Goal: Task Accomplishment & Management: Manage account settings

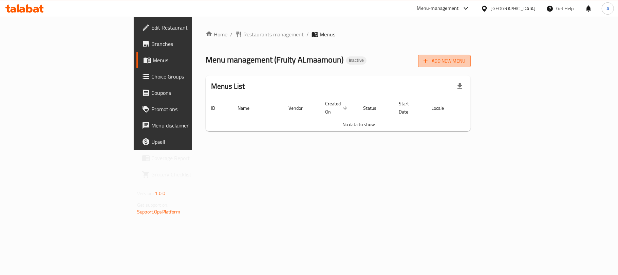
click at [466, 65] on span "Add New Menu" at bounding box center [445, 61] width 42 height 8
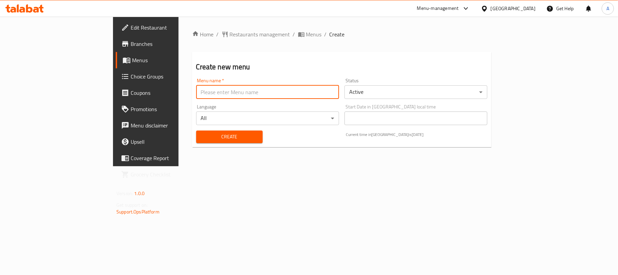
click at [219, 89] on input "text" at bounding box center [267, 92] width 143 height 14
type input "Neww"
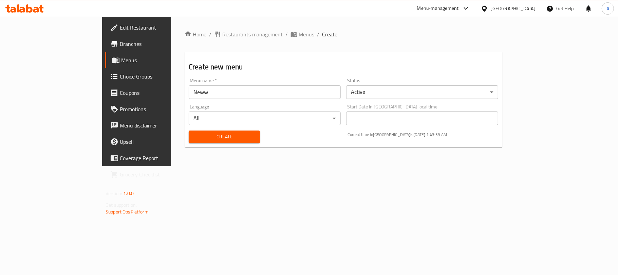
click at [185, 147] on div "Create" at bounding box center [224, 136] width 79 height 21
click at [185, 143] on div "Create" at bounding box center [224, 136] width 79 height 21
click at [194, 141] on span "Create" at bounding box center [224, 136] width 60 height 8
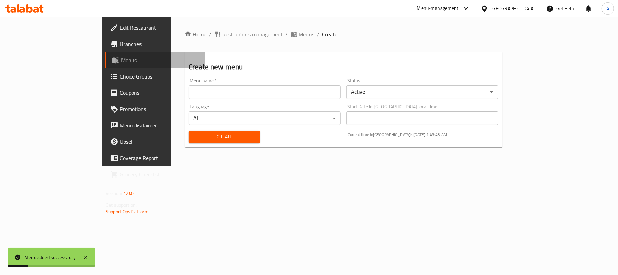
click at [121, 63] on span "Menus" at bounding box center [160, 60] width 79 height 8
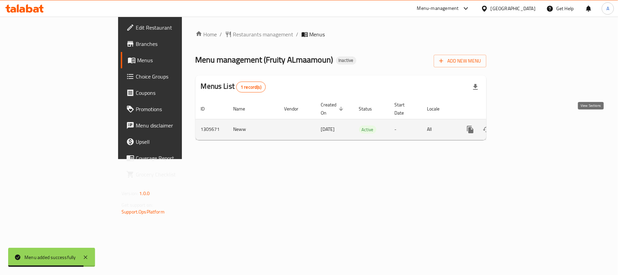
click at [528, 123] on link "enhanced table" at bounding box center [519, 129] width 16 height 16
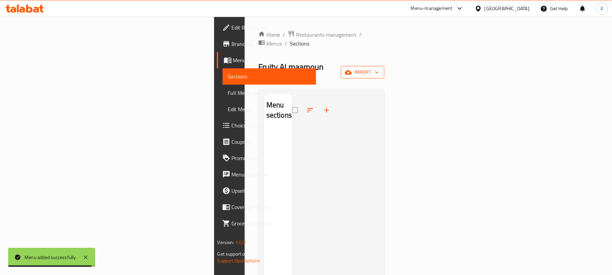
click at [384, 66] on button "import" at bounding box center [362, 72] width 43 height 13
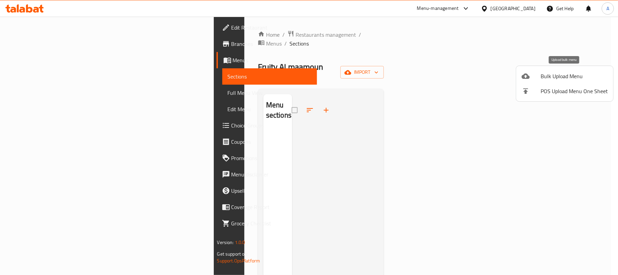
click at [517, 78] on li "Bulk Upload Menu" at bounding box center [564, 76] width 97 height 15
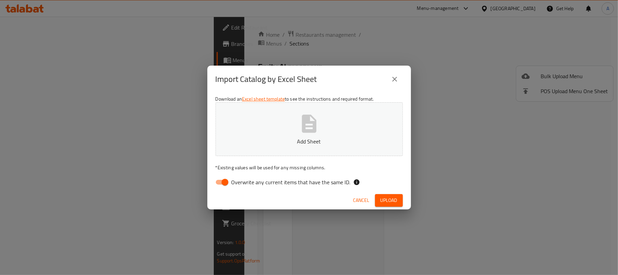
click at [262, 179] on span "Overwrite any current items that have the same ID." at bounding box center [291, 182] width 119 height 8
click at [244, 179] on input "Overwrite any current items that have the same ID." at bounding box center [225, 182] width 39 height 13
checkbox input "false"
click at [273, 144] on p "Add Sheet" at bounding box center [309, 141] width 166 height 8
click at [395, 200] on span "Upload" at bounding box center [389, 200] width 17 height 8
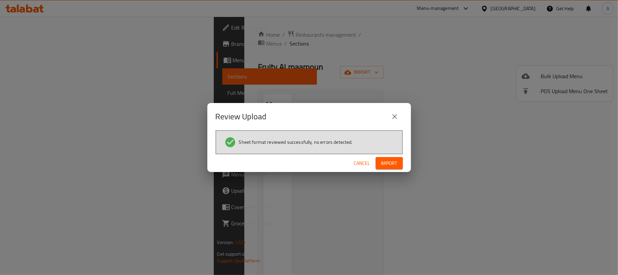
drag, startPoint x: 384, startPoint y: 174, endPoint x: 384, endPoint y: 166, distance: 7.5
click at [384, 174] on div "Review Upload Sheet format reviewed successfully, no errors detected. Cancel Im…" at bounding box center [309, 137] width 618 height 275
click at [384, 166] on span "Import" at bounding box center [389, 163] width 16 height 8
drag, startPoint x: 310, startPoint y: 204, endPoint x: 329, endPoint y: 192, distance: 22.0
click at [310, 204] on div "Review Upload Sheet format reviewed successfully, no errors detected. Cancel" at bounding box center [309, 137] width 618 height 275
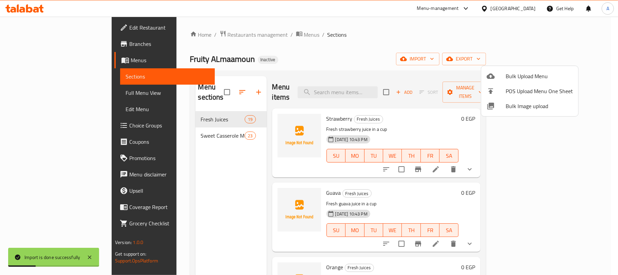
click at [461, 51] on div at bounding box center [309, 137] width 618 height 275
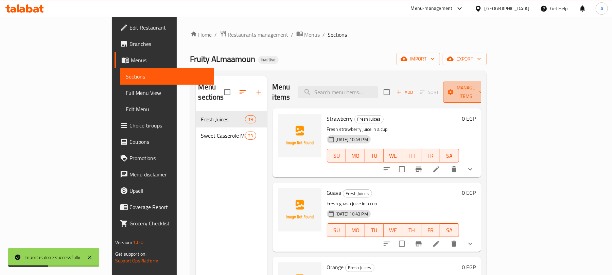
click at [483, 89] on span "Manage items" at bounding box center [465, 92] width 35 height 17
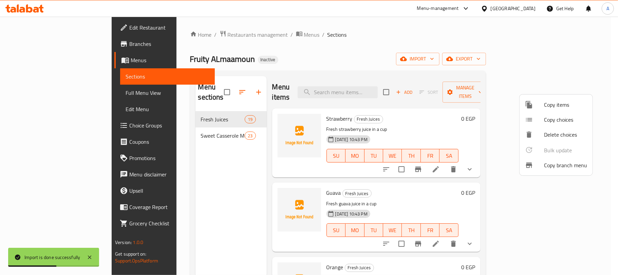
click at [486, 47] on div at bounding box center [309, 137] width 618 height 275
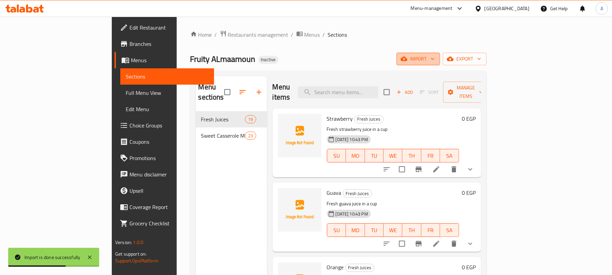
click at [434, 55] on span "import" at bounding box center [418, 59] width 33 height 8
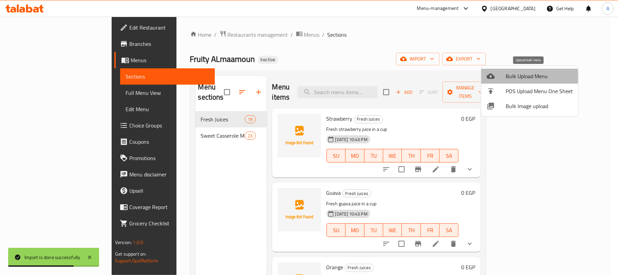
click at [518, 78] on span "Bulk Upload Menu" at bounding box center [539, 76] width 67 height 8
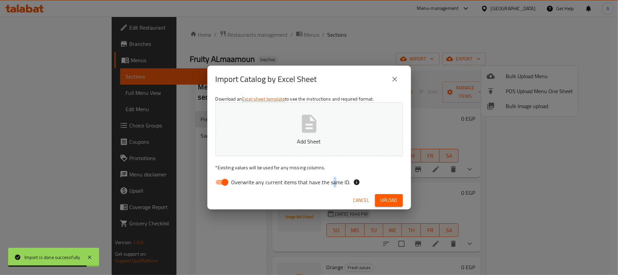
drag, startPoint x: 332, startPoint y: 184, endPoint x: 329, endPoint y: 182, distance: 3.8
click at [331, 184] on span "Overwrite any current items that have the same ID." at bounding box center [291, 182] width 119 height 8
click at [314, 118] on icon "button" at bounding box center [309, 124] width 22 height 22
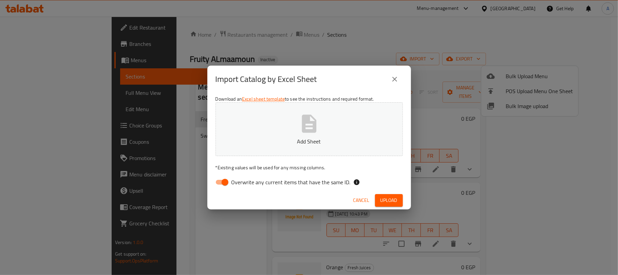
drag, startPoint x: 226, startPoint y: 190, endPoint x: 225, endPoint y: 185, distance: 5.8
click at [225, 188] on div "Download an Excel sheet template to see the instructions and required format. A…" at bounding box center [309, 142] width 204 height 98
click at [225, 185] on input "Overwrite any current items that have the same ID." at bounding box center [225, 182] width 39 height 13
checkbox input "false"
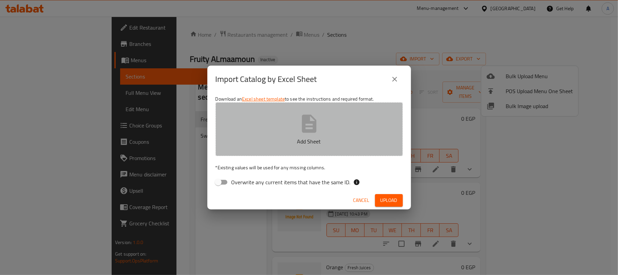
click at [280, 134] on button "Add Sheet" at bounding box center [309, 129] width 187 height 54
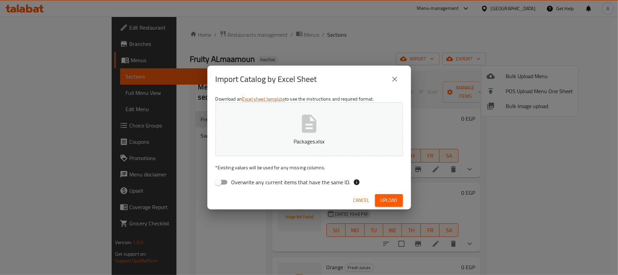
click at [391, 194] on button "Upload" at bounding box center [389, 200] width 28 height 13
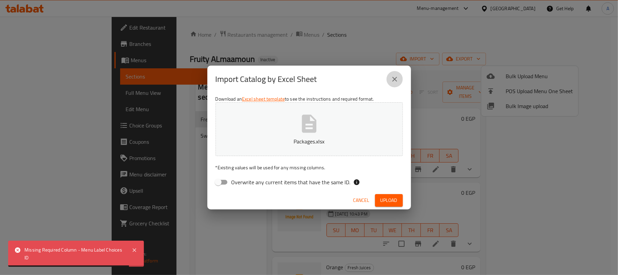
click at [397, 85] on button "close" at bounding box center [395, 79] width 16 height 16
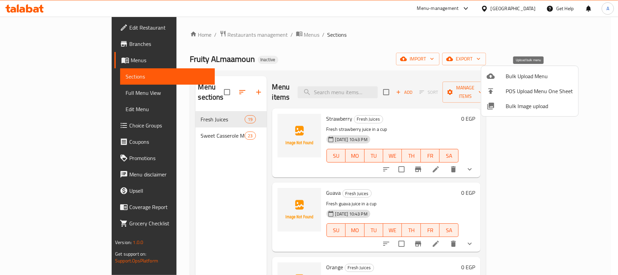
click at [512, 77] on span "Bulk Upload Menu" at bounding box center [539, 76] width 67 height 8
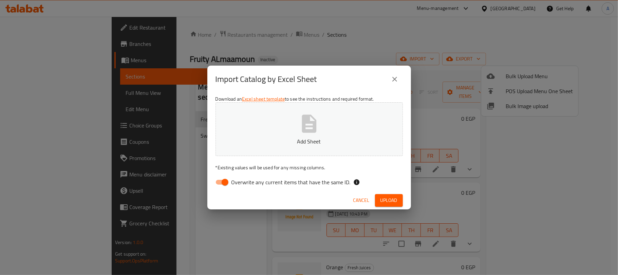
click at [315, 184] on span "Overwrite any current items that have the same ID." at bounding box center [291, 182] width 119 height 8
click at [244, 184] on input "Overwrite any current items that have the same ID." at bounding box center [225, 182] width 39 height 13
checkbox input "false"
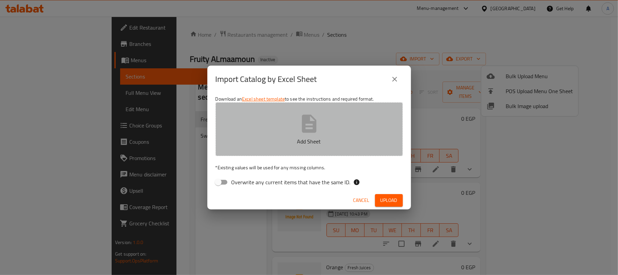
click at [332, 129] on button "Add Sheet" at bounding box center [309, 129] width 187 height 54
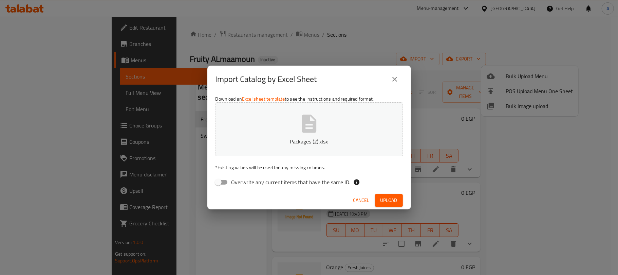
click at [384, 201] on span "Upload" at bounding box center [389, 200] width 17 height 8
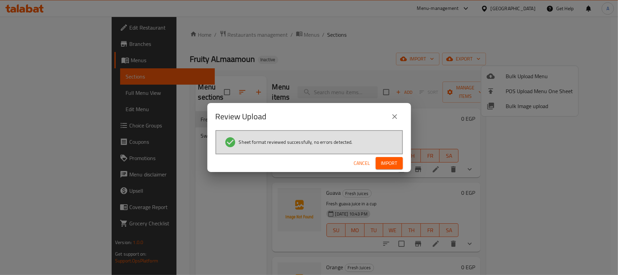
click at [381, 163] on span "Import" at bounding box center [389, 163] width 16 height 8
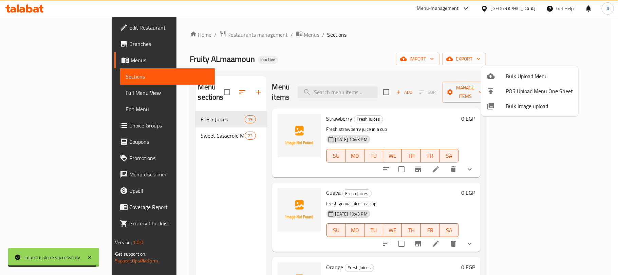
click at [165, 126] on div at bounding box center [309, 137] width 618 height 275
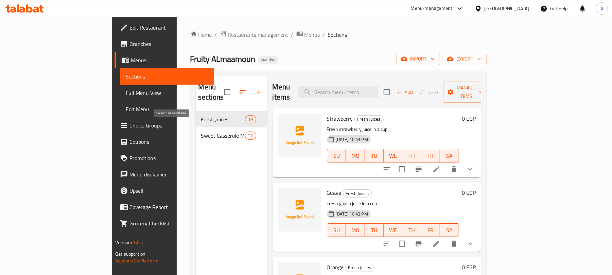
click at [201, 131] on span "Sweet Casserole Mix" at bounding box center [223, 135] width 44 height 8
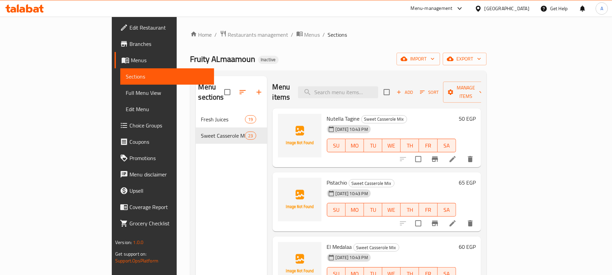
click at [131, 62] on span "Menus" at bounding box center [170, 60] width 78 height 8
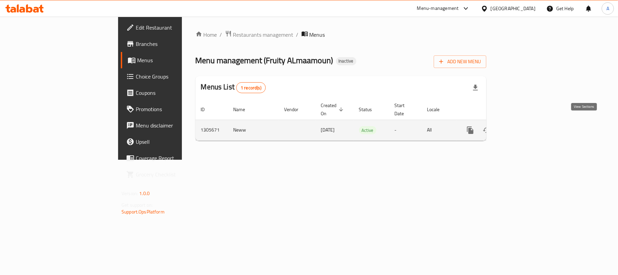
click at [524, 126] on icon "enhanced table" at bounding box center [519, 130] width 8 height 8
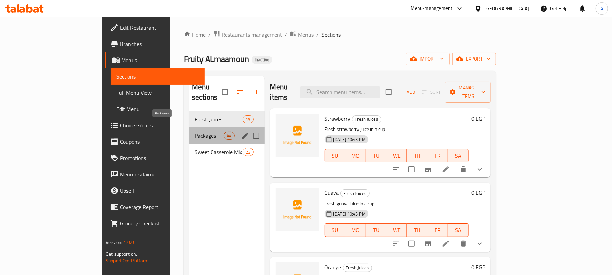
click at [195, 131] on span "Packages" at bounding box center [209, 135] width 29 height 8
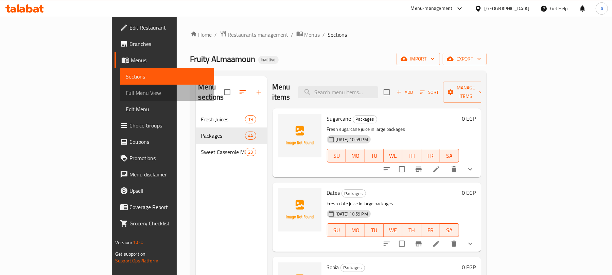
click at [126, 95] on span "Full Menu View" at bounding box center [167, 93] width 83 height 8
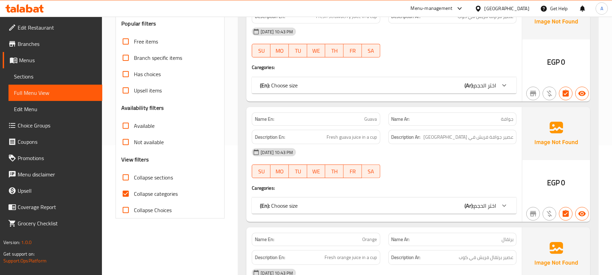
scroll to position [136, 0]
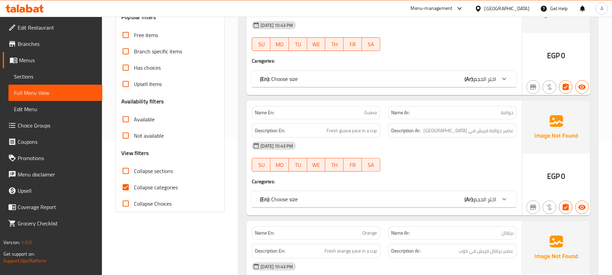
click at [162, 189] on span "Collapse categories" at bounding box center [156, 187] width 44 height 8
click at [134, 189] on input "Collapse categories" at bounding box center [125, 187] width 16 height 16
checkbox input "false"
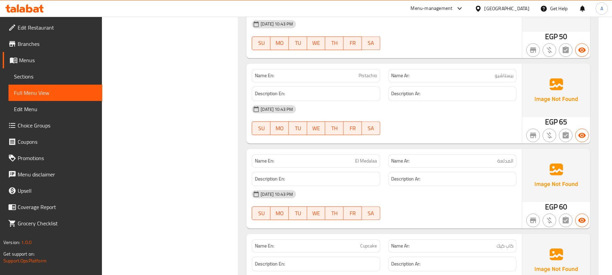
scroll to position [13936, 0]
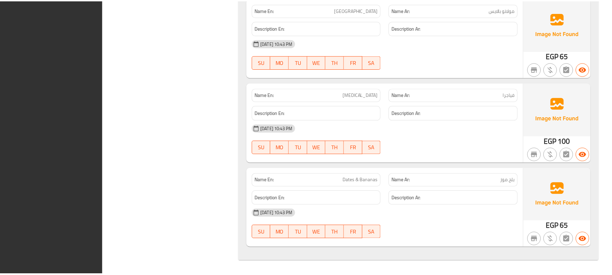
scroll to position [15701, 0]
